Goal: Entertainment & Leisure: Browse casually

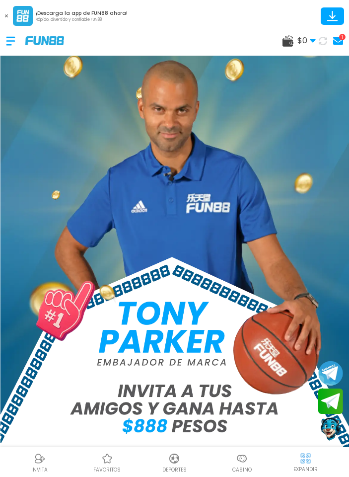
click at [324, 43] on icon at bounding box center [323, 41] width 8 height 8
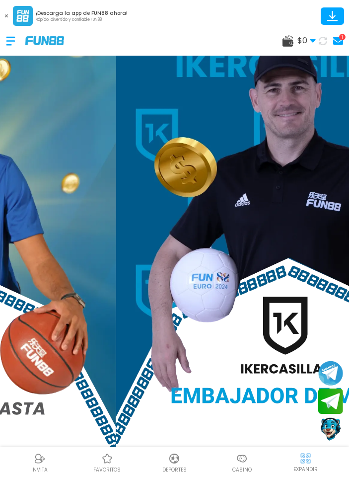
click at [244, 460] on img at bounding box center [242, 459] width 12 height 12
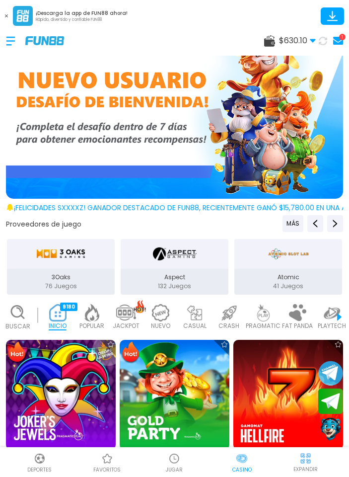
click at [15, 39] on div at bounding box center [15, 40] width 19 height 29
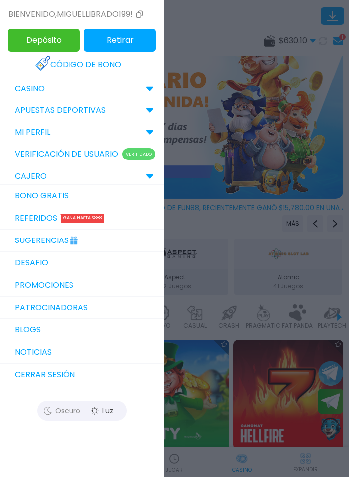
click at [137, 171] on div "CAJERO" at bounding box center [82, 176] width 164 height 22
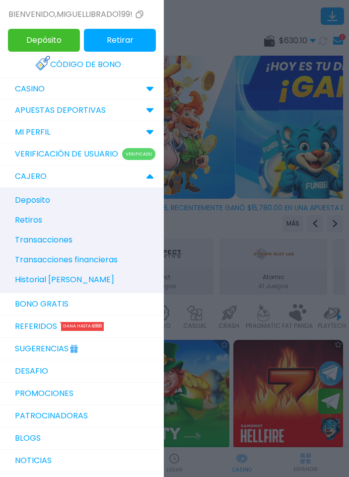
click at [72, 281] on span "Historial de Bonos" at bounding box center [64, 280] width 99 height 12
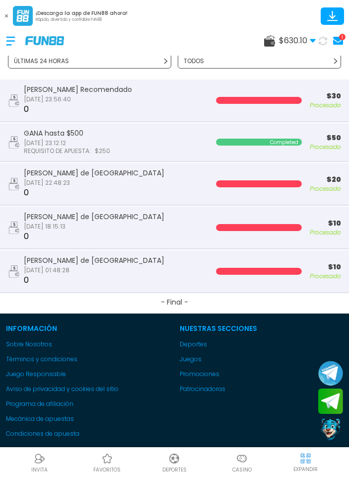
click at [50, 42] on img at bounding box center [44, 40] width 39 height 8
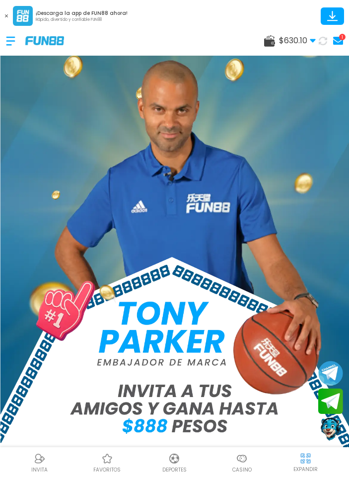
click at [247, 453] on img at bounding box center [242, 459] width 12 height 12
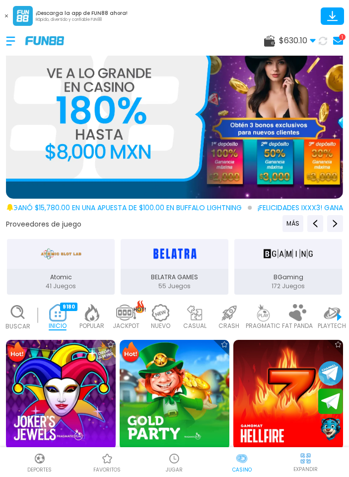
click at [22, 314] on use at bounding box center [17, 312] width 12 height 12
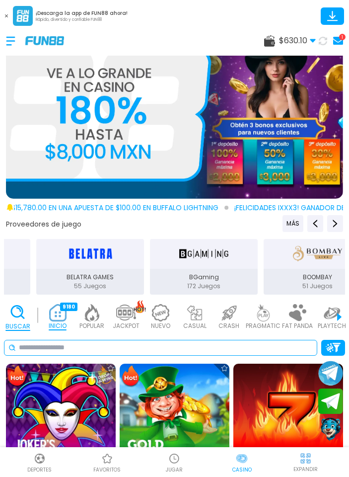
click at [164, 346] on input at bounding box center [166, 347] width 294 height 10
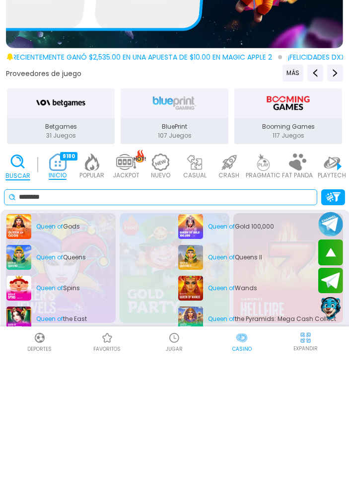
scroll to position [126, 0]
type input "********"
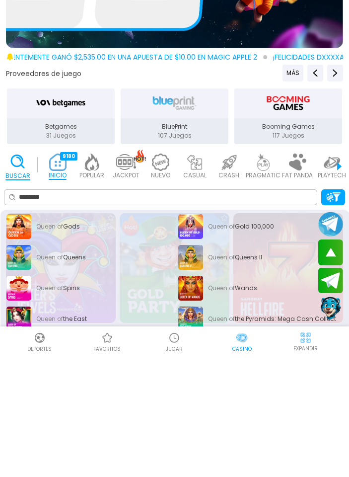
click at [241, 427] on div "Queen of the Pyramids: Mega Cash Collect" at bounding box center [261, 439] width 166 height 25
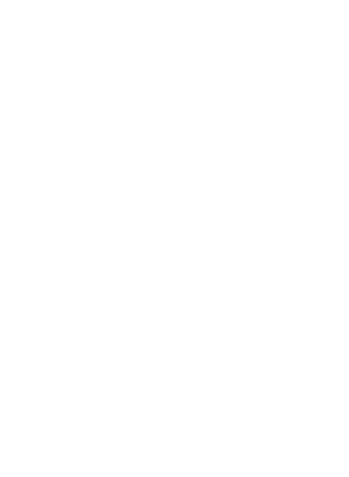
scroll to position [9, 0]
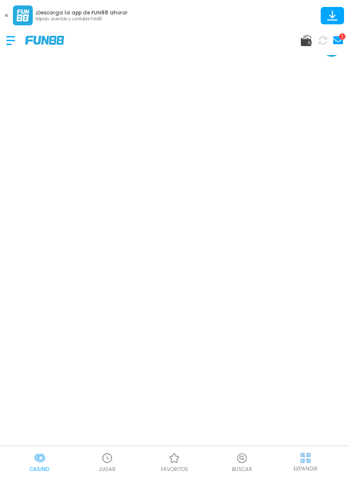
click at [53, 40] on img at bounding box center [44, 40] width 39 height 8
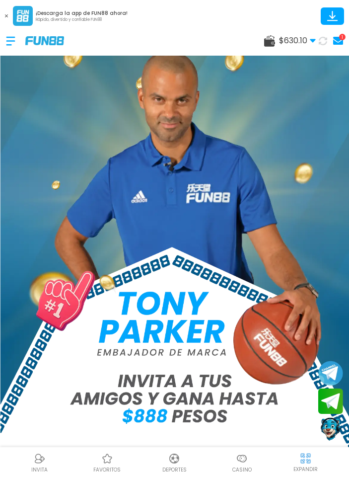
click at [244, 457] on img at bounding box center [242, 459] width 12 height 12
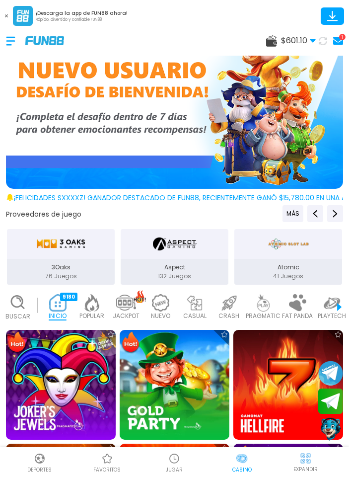
click at [183, 454] on div "JUGAR" at bounding box center [175, 462] width 68 height 22
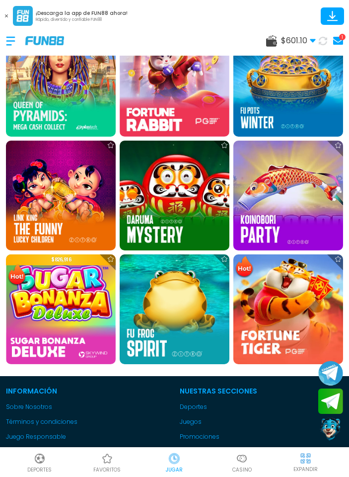
scroll to position [302, 0]
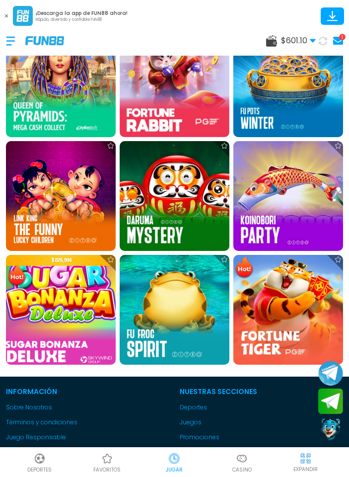
click at [83, 312] on img at bounding box center [60, 309] width 121 height 121
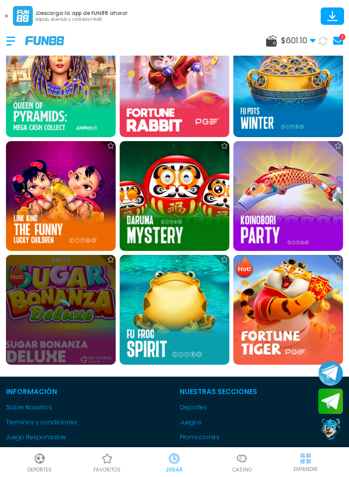
scroll to position [9, 0]
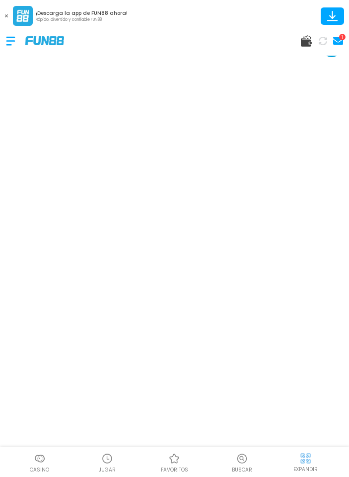
click at [38, 45] on img at bounding box center [44, 40] width 39 height 8
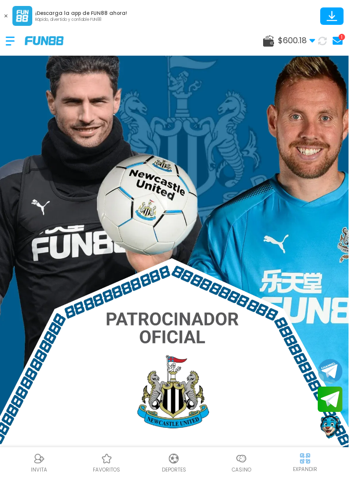
click at [240, 464] on img at bounding box center [242, 459] width 12 height 12
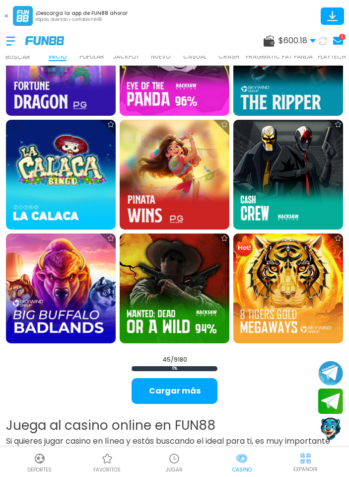
scroll to position [1681, 0]
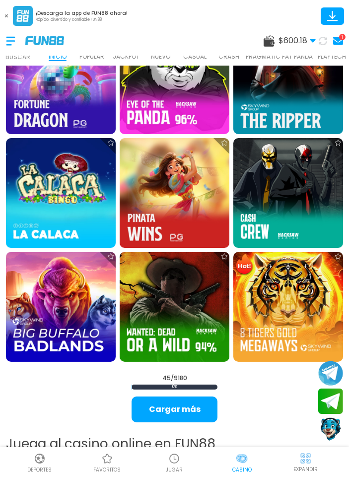
click at [192, 412] on button "Cargar más" at bounding box center [175, 410] width 86 height 26
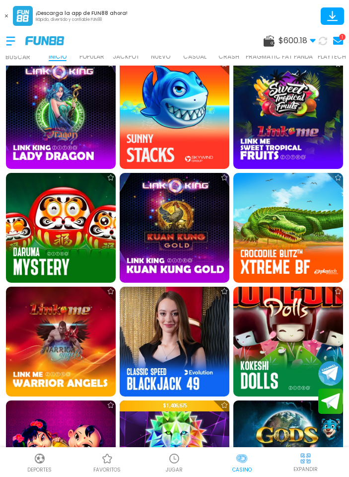
scroll to position [3138, 0]
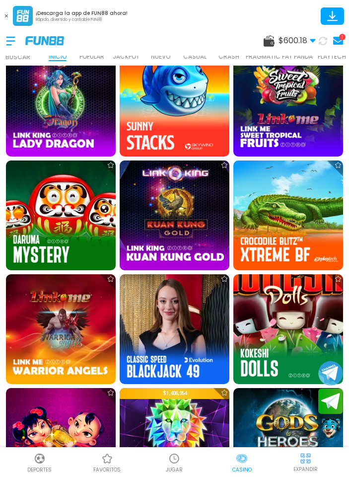
click at [67, 226] on img at bounding box center [61, 215] width 110 height 110
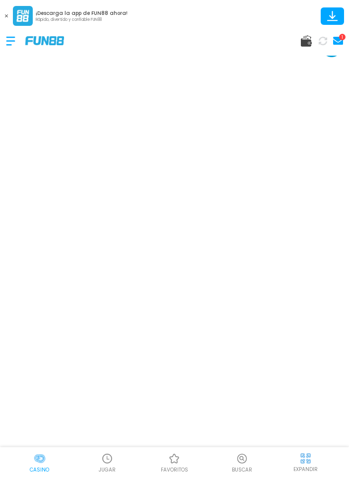
click at [11, 50] on div at bounding box center [15, 40] width 19 height 29
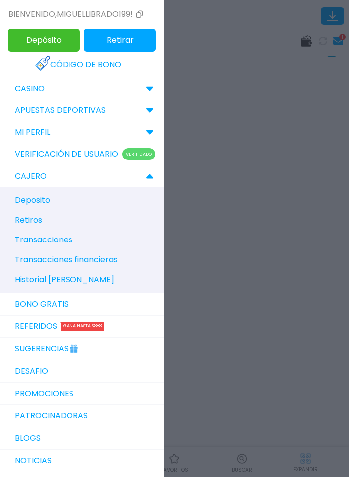
click at [32, 277] on span "Historial de Bonos" at bounding box center [64, 280] width 99 height 12
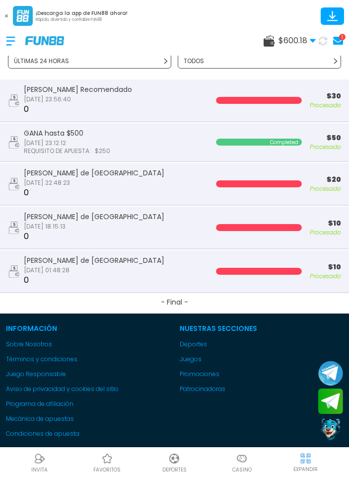
click at [17, 110] on div "Bono Recomendado 2025-09-21 23:56:40 0" at bounding box center [102, 100] width 188 height 30
click at [18, 299] on button "- Final -" at bounding box center [174, 303] width 349 height 20
click at [39, 44] on img at bounding box center [44, 40] width 39 height 8
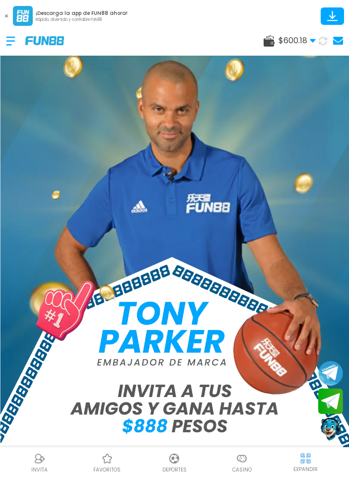
click at [15, 44] on div at bounding box center [15, 40] width 19 height 29
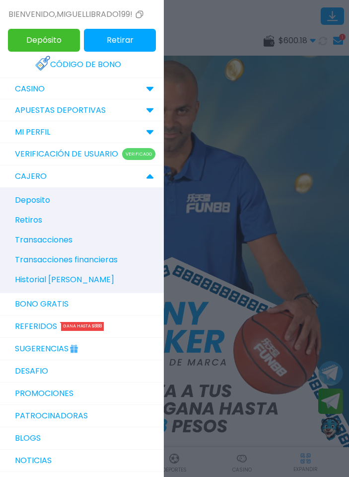
click at [279, 139] on div at bounding box center [174, 238] width 349 height 477
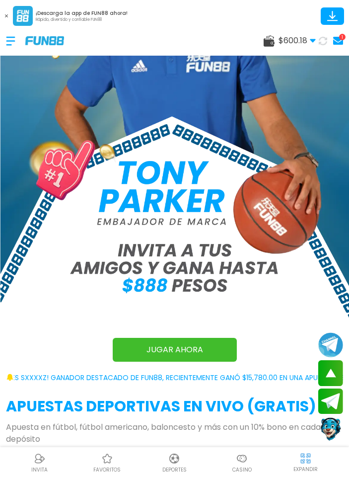
scroll to position [119, 0]
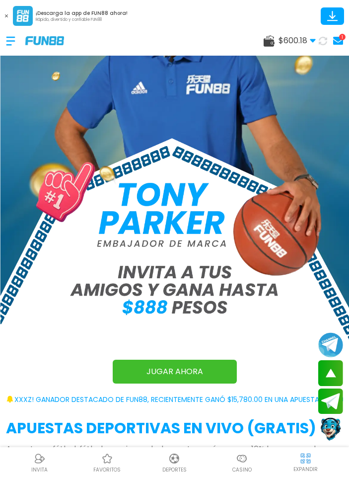
click at [17, 40] on div at bounding box center [15, 40] width 19 height 29
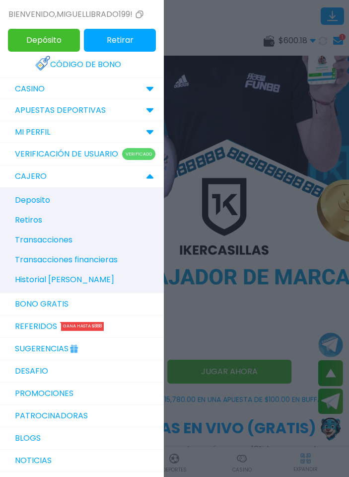
click at [226, 163] on div at bounding box center [174, 238] width 349 height 477
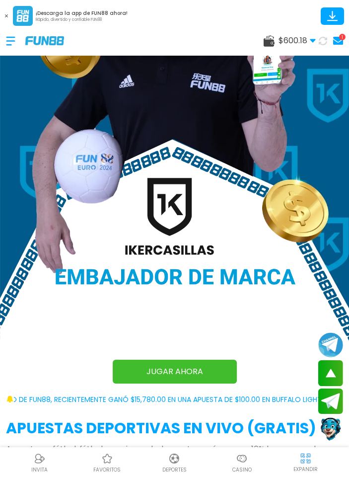
click at [61, 44] on img at bounding box center [44, 40] width 39 height 8
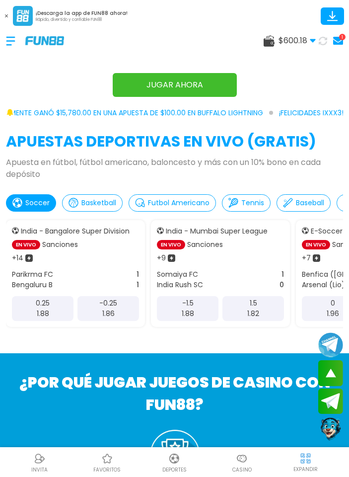
click at [240, 465] on img at bounding box center [242, 459] width 12 height 12
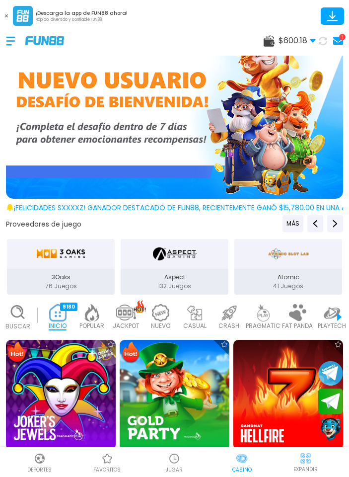
click at [179, 465] on img at bounding box center [174, 459] width 12 height 12
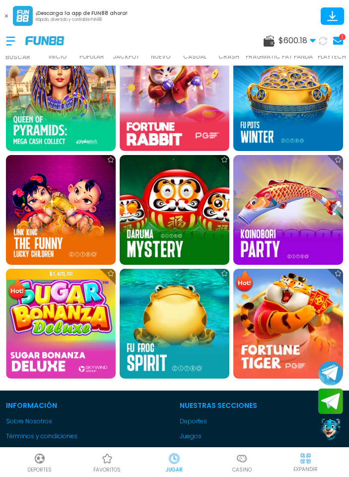
scroll to position [299, 0]
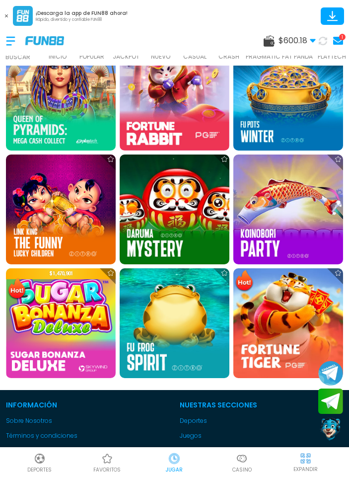
click at [191, 211] on img at bounding box center [175, 210] width 110 height 110
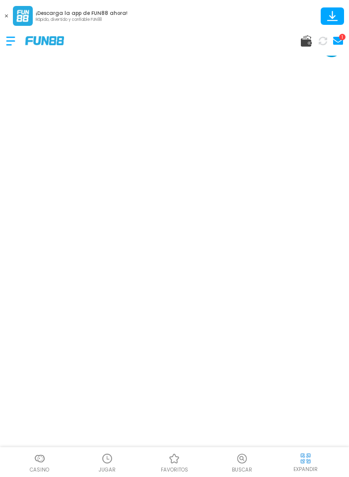
click at [45, 44] on img at bounding box center [44, 40] width 39 height 8
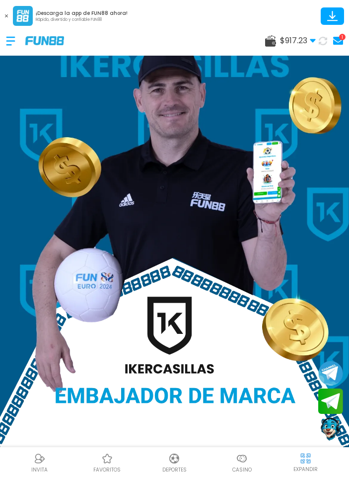
click at [322, 41] on icon at bounding box center [323, 41] width 8 height 8
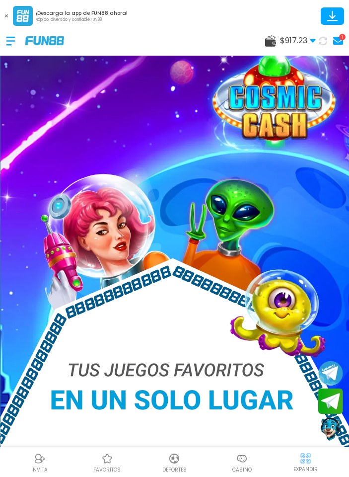
click at [243, 465] on img at bounding box center [242, 459] width 12 height 12
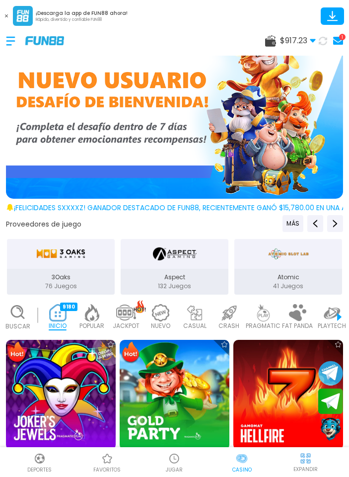
scroll to position [34, 0]
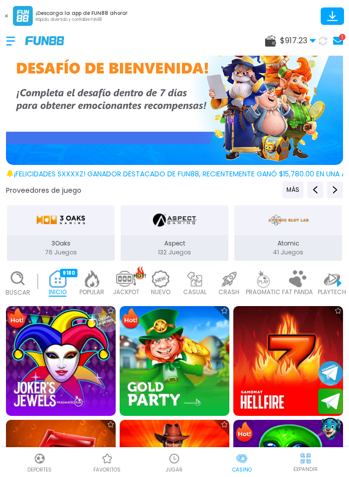
click at [180, 465] on img at bounding box center [174, 459] width 12 height 12
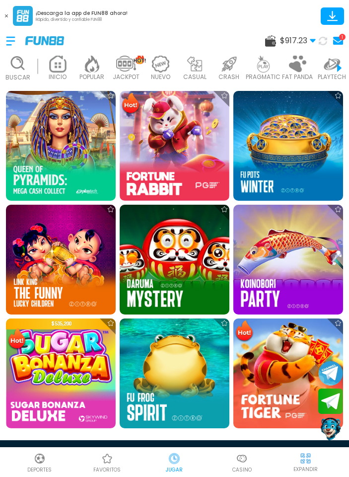
scroll to position [246, 0]
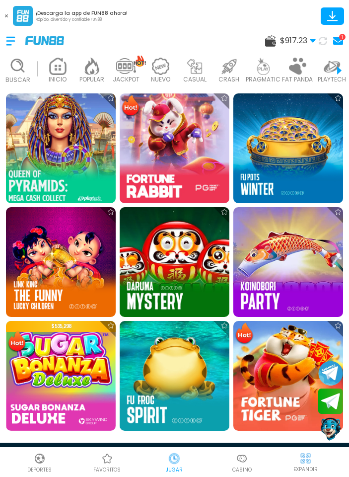
click at [66, 172] on img at bounding box center [60, 147] width 121 height 121
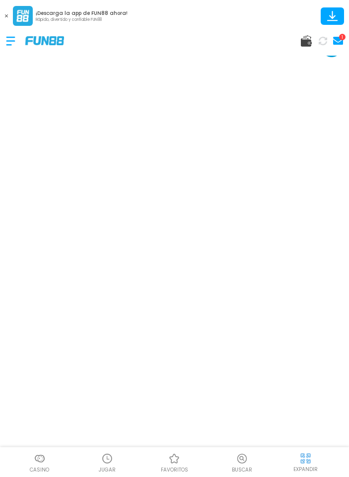
click at [10, 42] on div at bounding box center [15, 40] width 19 height 29
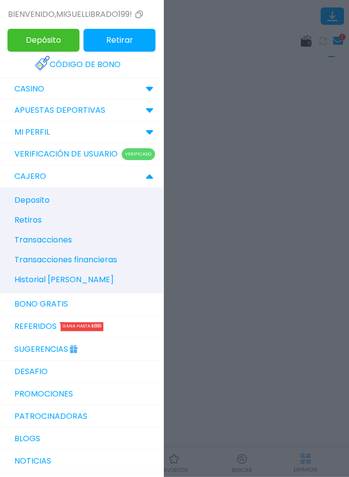
scroll to position [9, 0]
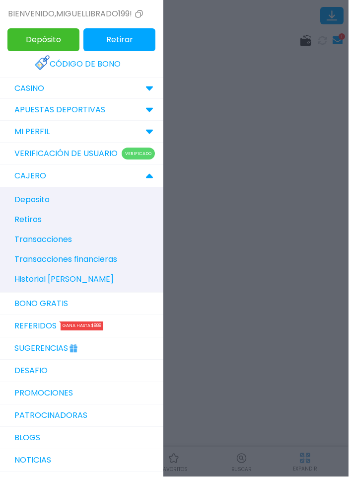
click at [231, 92] on div at bounding box center [174, 238] width 349 height 477
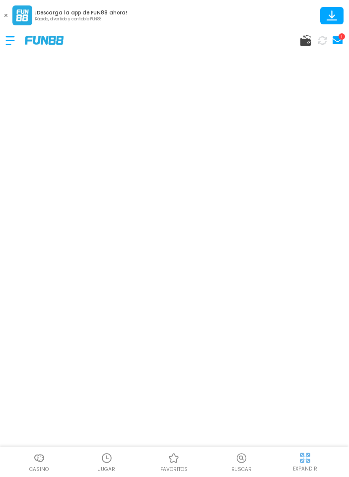
click at [56, 43] on img at bounding box center [44, 40] width 39 height 8
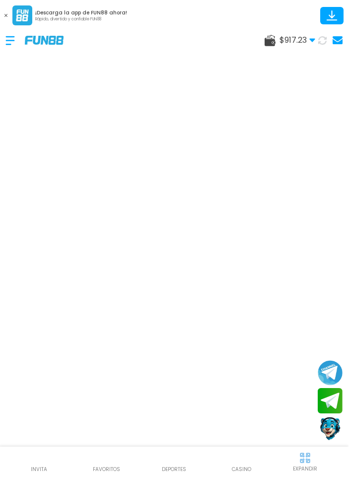
scroll to position [10, 0]
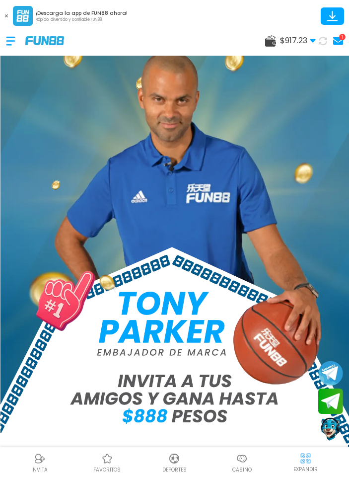
click at [247, 456] on img at bounding box center [242, 459] width 12 height 12
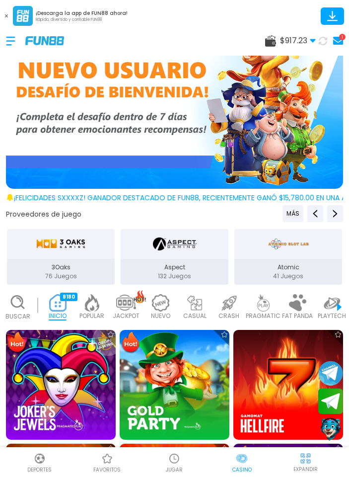
click at [180, 455] on img at bounding box center [174, 459] width 12 height 12
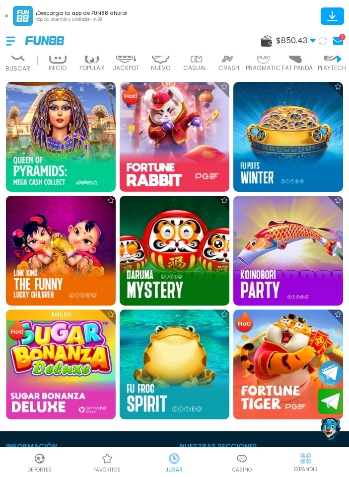
scroll to position [249, 0]
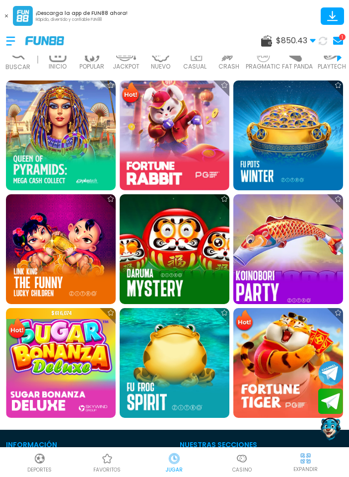
click at [292, 268] on img at bounding box center [288, 248] width 121 height 121
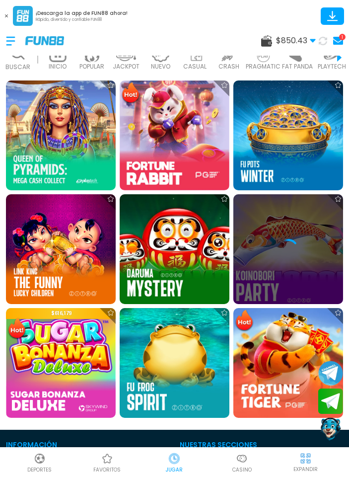
scroll to position [9, 0]
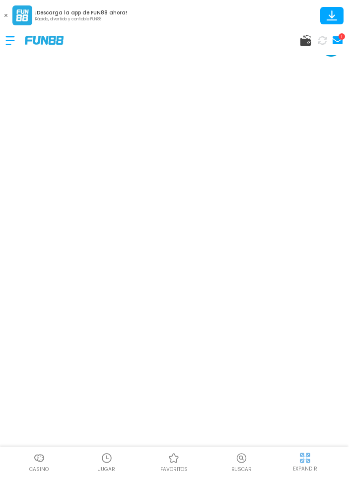
click at [48, 43] on img at bounding box center [44, 40] width 39 height 8
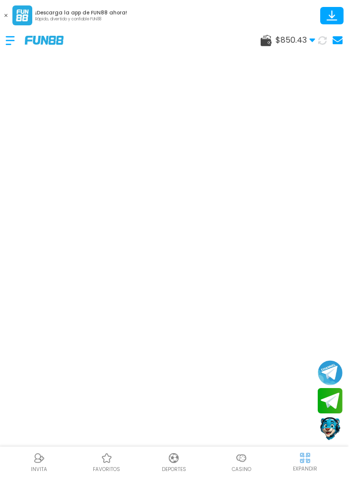
scroll to position [10, 0]
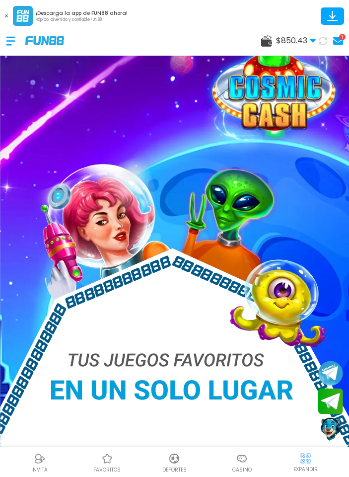
click at [19, 52] on div at bounding box center [15, 40] width 19 height 29
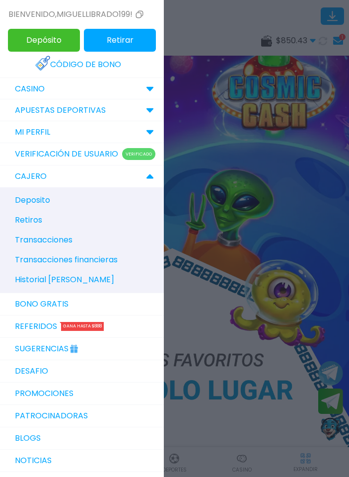
click at [14, 45] on button "Depósito" at bounding box center [44, 40] width 72 height 23
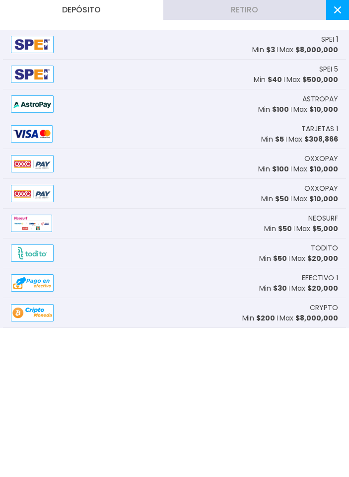
click at [337, 17] on button at bounding box center [337, 10] width 23 height 20
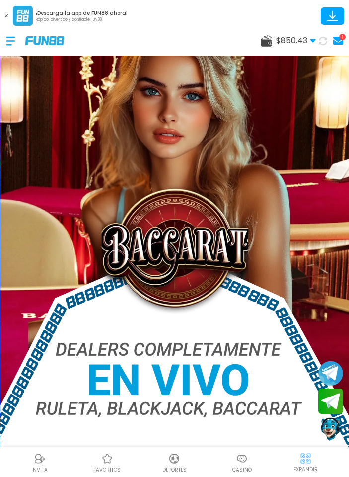
click at [22, 44] on div at bounding box center [15, 40] width 19 height 29
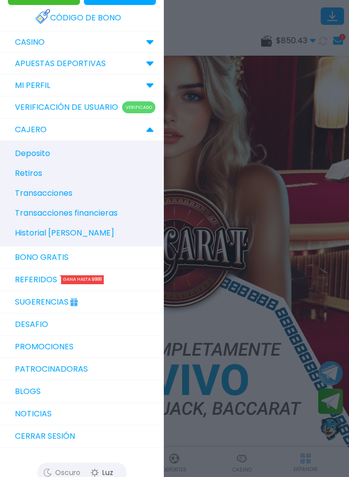
scroll to position [49, 0]
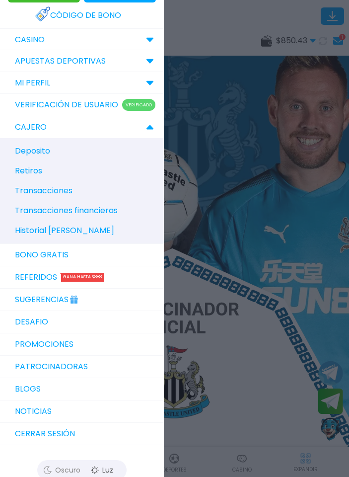
click at [32, 232] on span "Historial de Bonos" at bounding box center [64, 231] width 99 height 12
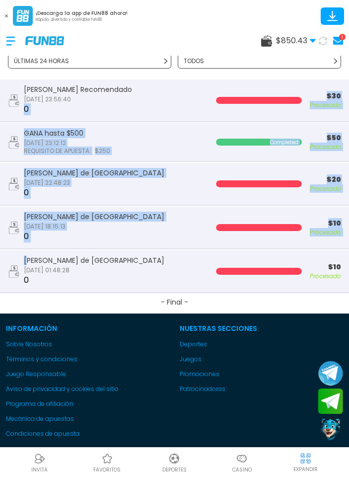
click at [50, 281] on div "Bono de Nuevo Jugador 2025-09-21 01:48:28 0" at bounding box center [94, 271] width 141 height 30
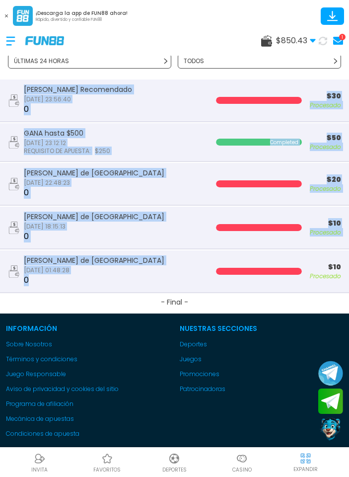
click at [12, 195] on div "Bono de Nuevo Jugador 2025-09-21 22:48:23 0" at bounding box center [102, 184] width 188 height 30
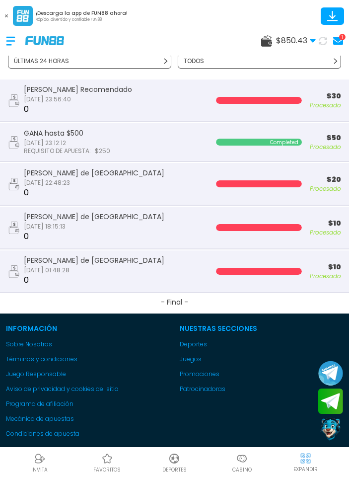
click at [13, 47] on div at bounding box center [15, 40] width 19 height 29
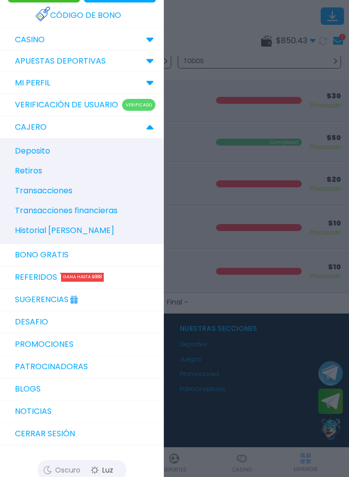
click at [25, 280] on link "Referidos Gana hasta $888" at bounding box center [82, 277] width 164 height 22
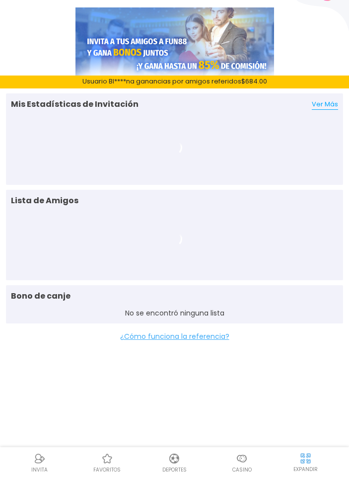
scroll to position [30, 0]
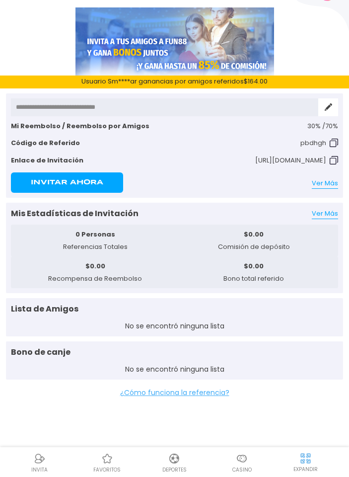
click at [135, 395] on span "¿Cómo funciona la referencia?" at bounding box center [174, 393] width 337 height 10
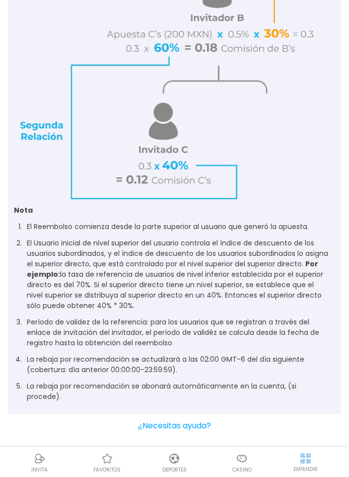
scroll to position [1004, 0]
click at [201, 429] on span "¿Necesitas ayuda?" at bounding box center [174, 425] width 73 height 11
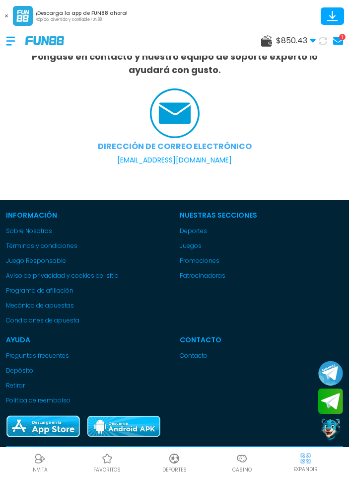
click at [12, 44] on div at bounding box center [15, 40] width 19 height 29
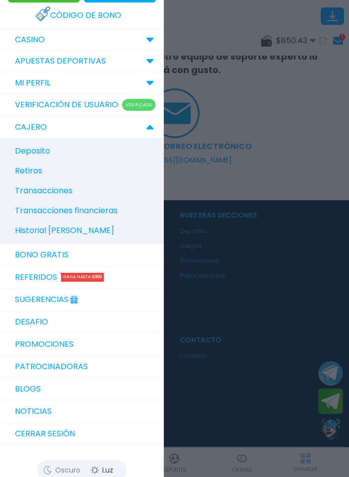
click at [27, 127] on p "CAJERO" at bounding box center [31, 127] width 32 height 12
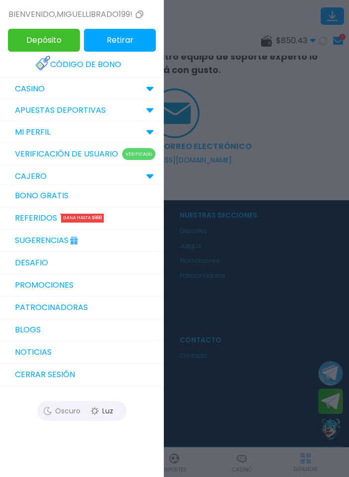
click at [27, 131] on p "MI PERFIL" at bounding box center [32, 132] width 35 height 12
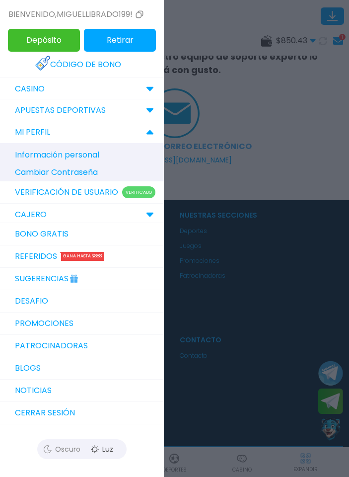
click at [33, 216] on p "CAJERO" at bounding box center [31, 215] width 32 height 12
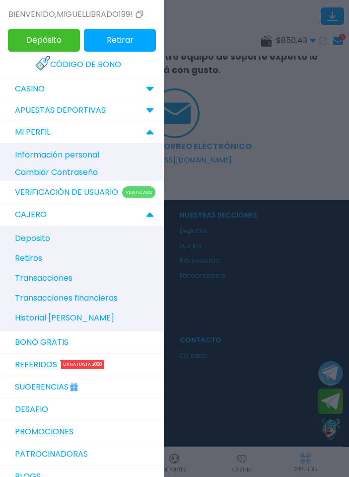
click at [44, 323] on span "Historial de Bonos" at bounding box center [64, 318] width 99 height 12
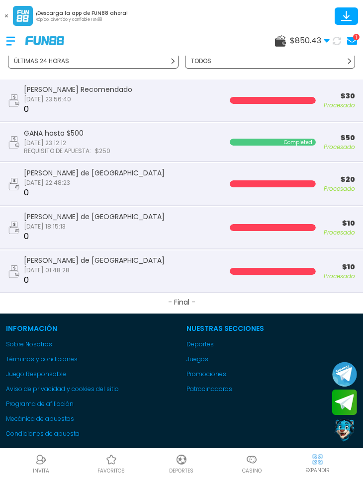
click at [15, 44] on div at bounding box center [15, 40] width 19 height 29
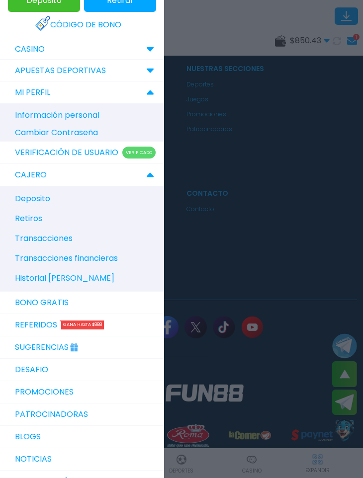
scroll to position [39, 0]
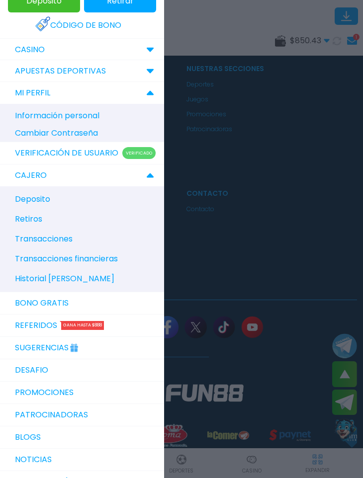
click at [40, 370] on link "DESAFIO" at bounding box center [82, 370] width 164 height 22
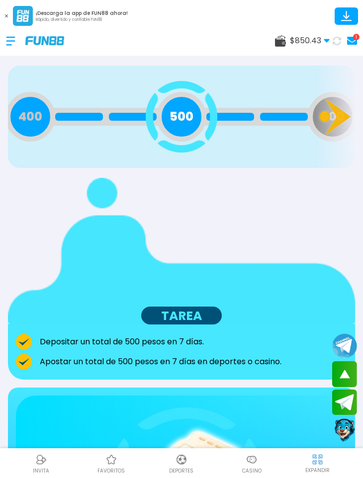
scroll to position [319, 0]
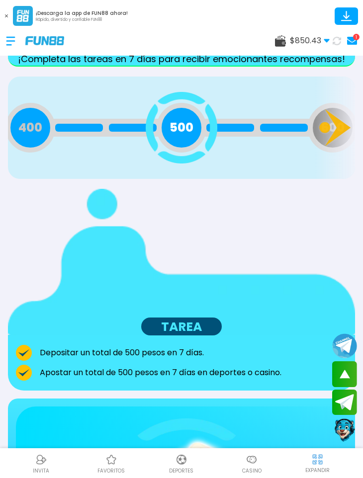
click at [332, 121] on icon at bounding box center [335, 128] width 40 height 40
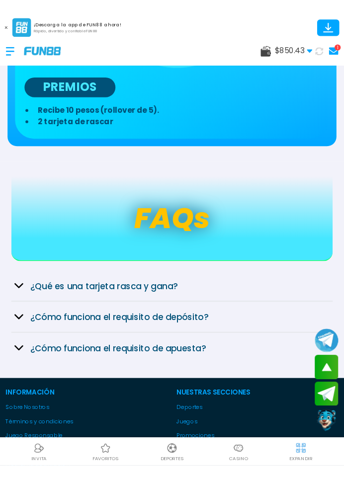
scroll to position [840, 0]
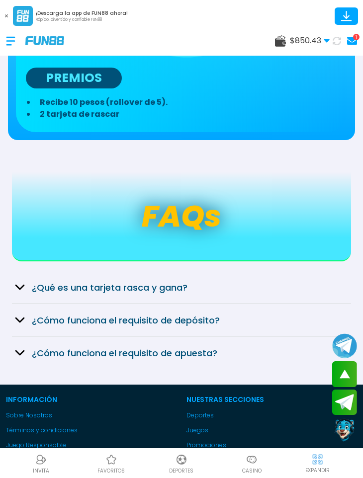
click at [233, 281] on h2 "¿Qué es una tarjeta rasca y gana?" at bounding box center [191, 287] width 319 height 13
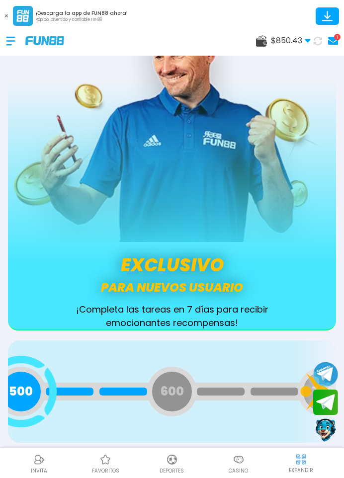
scroll to position [0, 0]
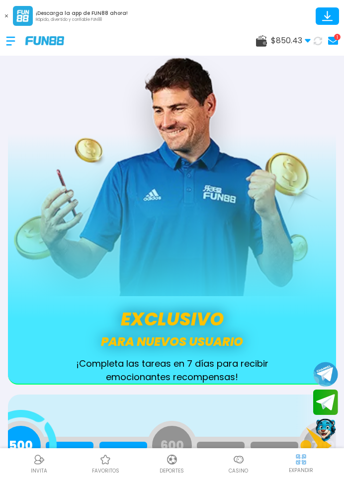
click at [241, 456] on img at bounding box center [239, 460] width 12 height 12
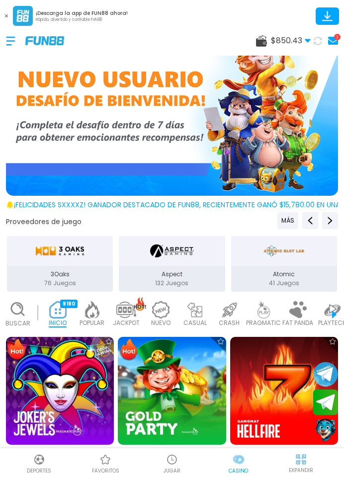
click at [176, 463] on img at bounding box center [172, 460] width 12 height 12
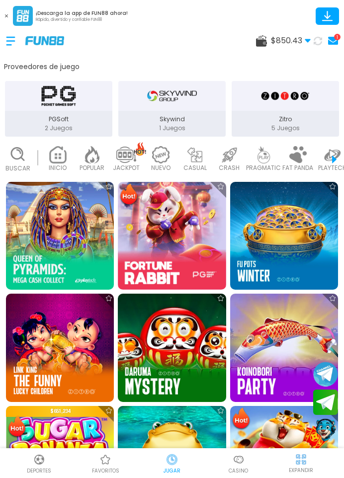
scroll to position [127, 0]
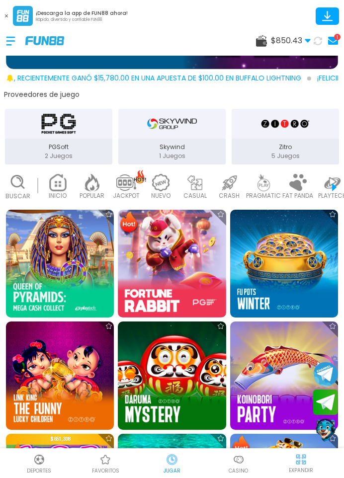
click at [304, 126] on img "Zitro" at bounding box center [284, 124] width 49 height 22
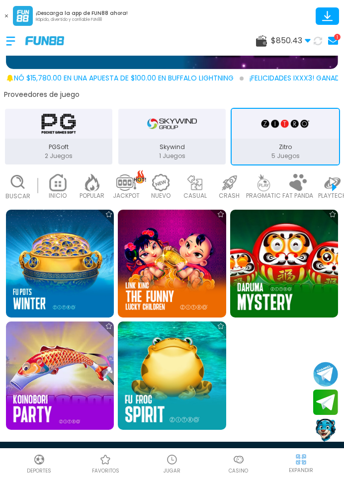
click at [234, 461] on img at bounding box center [239, 460] width 12 height 12
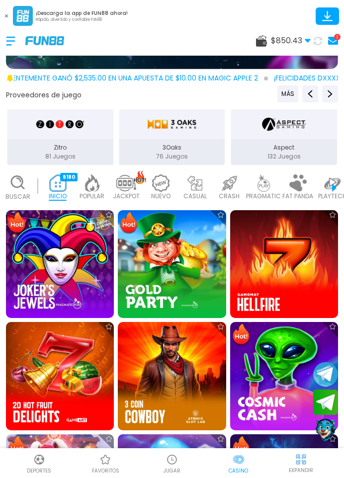
click at [74, 134] on img "Zitro" at bounding box center [60, 124] width 49 height 22
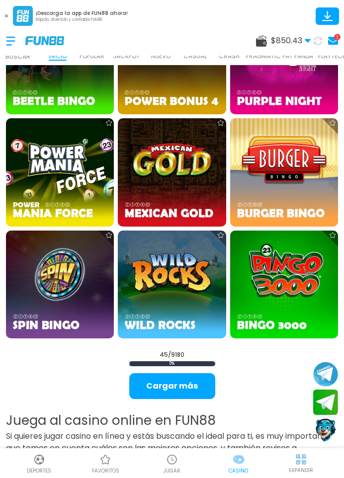
scroll to position [1674, 0]
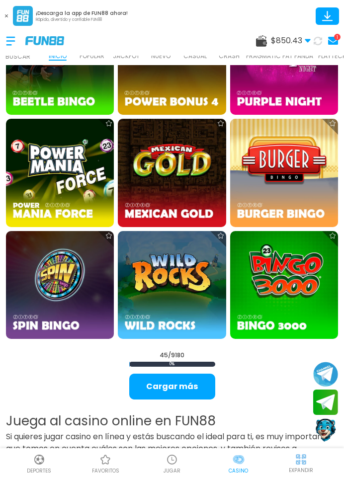
click at [177, 391] on button "Cargar más" at bounding box center [172, 387] width 86 height 26
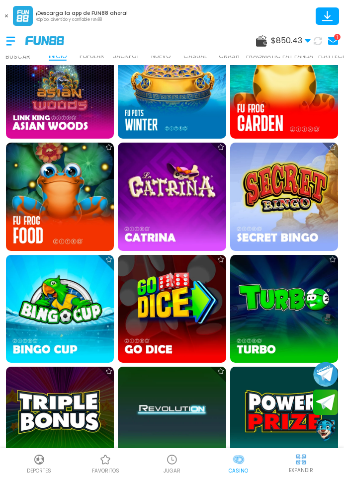
scroll to position [981, 0]
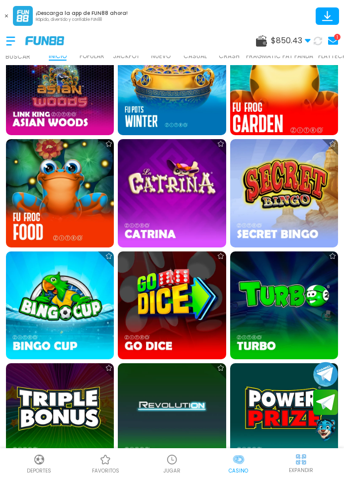
click at [270, 115] on img at bounding box center [284, 81] width 119 height 119
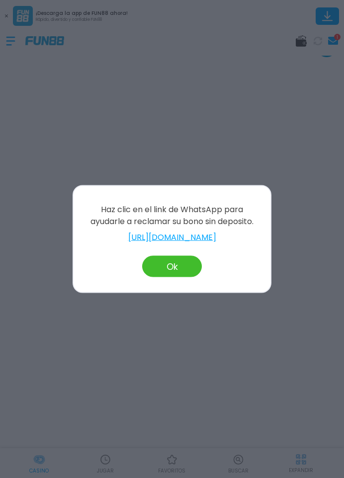
click at [192, 269] on button "Ok" at bounding box center [172, 266] width 60 height 21
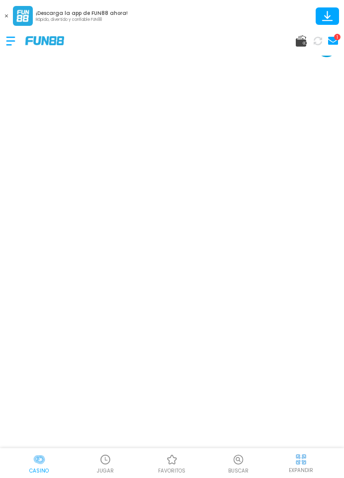
click at [47, 41] on img at bounding box center [44, 40] width 39 height 8
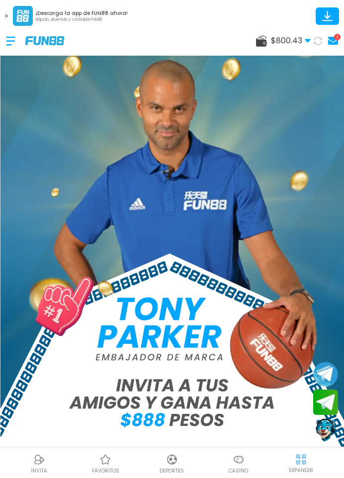
click at [240, 349] on img at bounding box center [172, 268] width 344 height 476
click at [242, 465] on img at bounding box center [239, 460] width 12 height 12
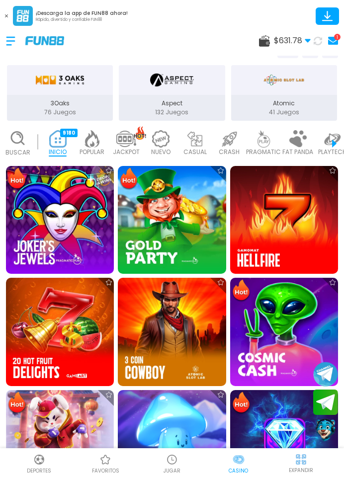
scroll to position [239, 0]
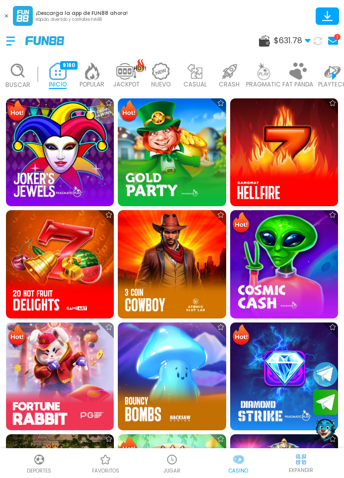
click at [175, 464] on img at bounding box center [172, 460] width 12 height 12
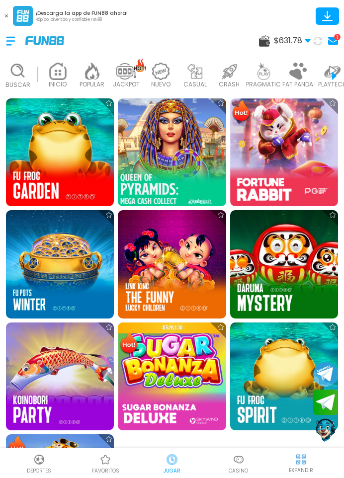
click at [161, 155] on img at bounding box center [171, 152] width 119 height 119
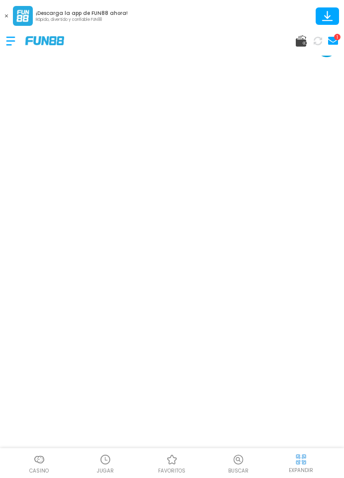
click at [39, 39] on img at bounding box center [44, 40] width 39 height 8
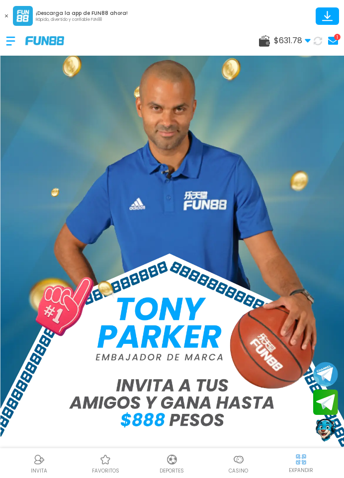
click at [320, 41] on use at bounding box center [317, 40] width 11 height 11
click at [319, 42] on icon at bounding box center [318, 41] width 12 height 12
click at [319, 42] on icon at bounding box center [318, 40] width 11 height 11
